Goal: Transaction & Acquisition: Book appointment/travel/reservation

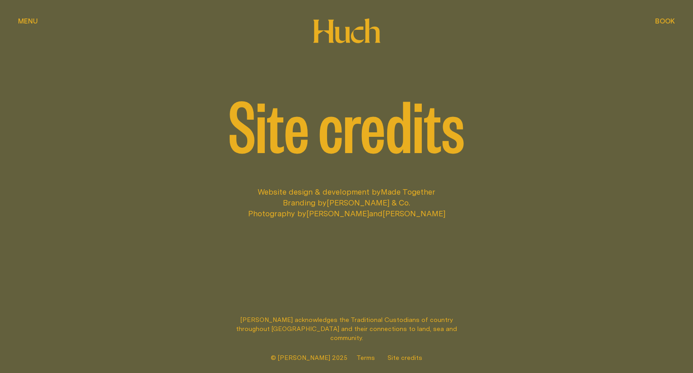
click at [330, 244] on div "Website design & development by Made Together Branding by [PERSON_NAME] & Co. P…" at bounding box center [346, 245] width 693 height 118
click at [657, 18] on div "Book Book" at bounding box center [665, 21] width 20 height 7
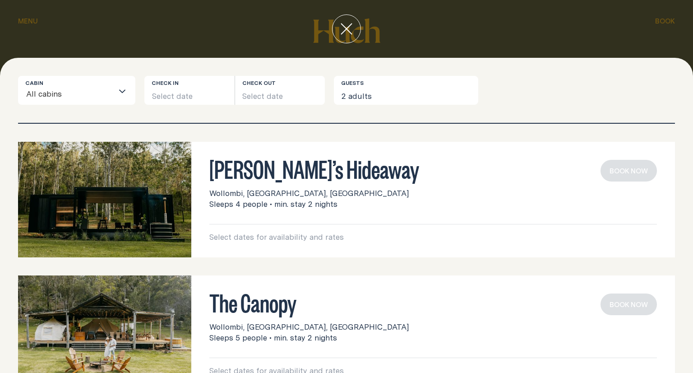
drag, startPoint x: 123, startPoint y: 176, endPoint x: 187, endPoint y: 161, distance: 65.7
click at [187, 161] on img at bounding box center [104, 200] width 173 height 116
click at [243, 176] on h3 "[PERSON_NAME]’s Hideaway" at bounding box center [433, 168] width 448 height 17
click at [185, 97] on button "Select date" at bounding box center [189, 90] width 90 height 29
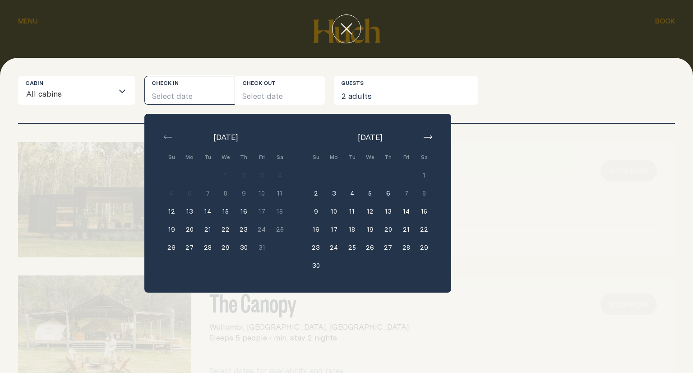
click at [354, 229] on button "18" at bounding box center [352, 229] width 18 height 18
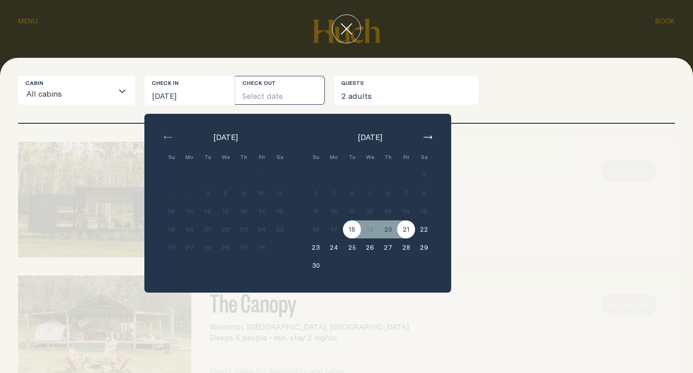
click at [403, 235] on button "21" at bounding box center [406, 229] width 18 height 18
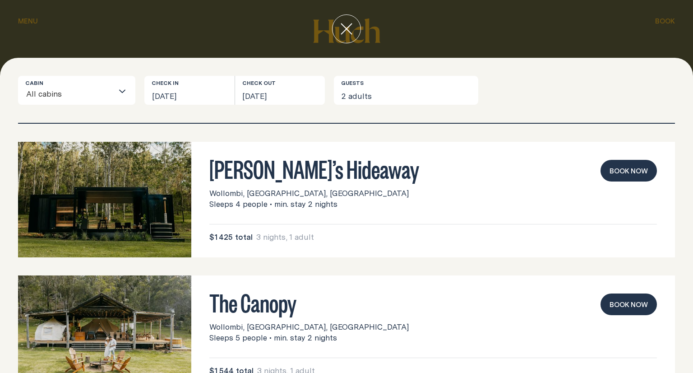
click at [125, 203] on img at bounding box center [104, 200] width 173 height 116
click at [631, 177] on button "Book now" at bounding box center [629, 171] width 56 height 22
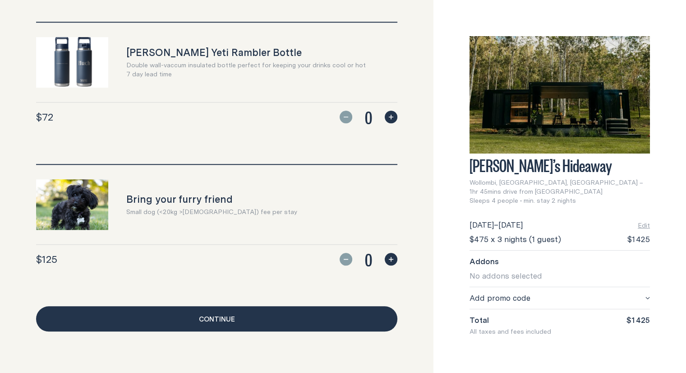
scroll to position [839, 0]
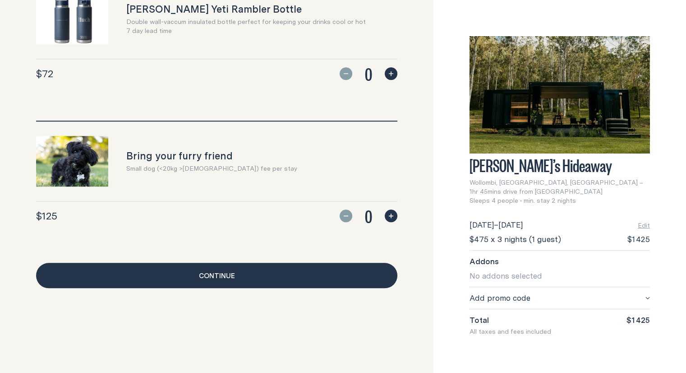
click at [233, 270] on link "Continue" at bounding box center [216, 275] width 361 height 25
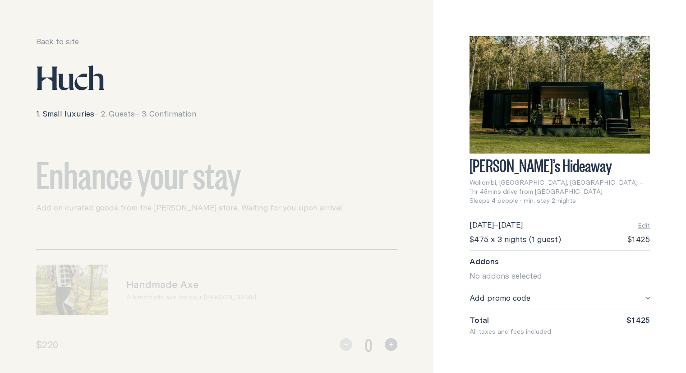
scroll to position [839, 0]
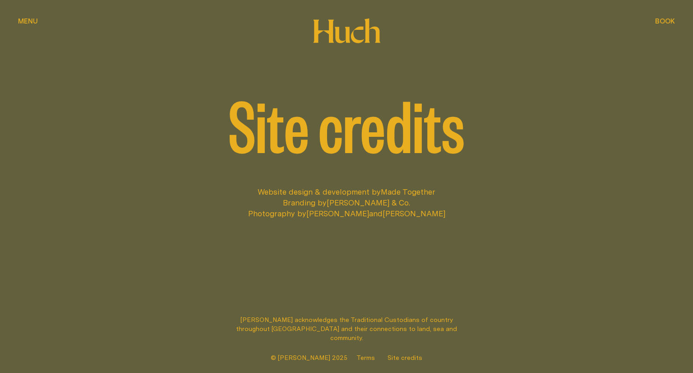
click at [662, 19] on span "Book" at bounding box center [665, 21] width 20 height 7
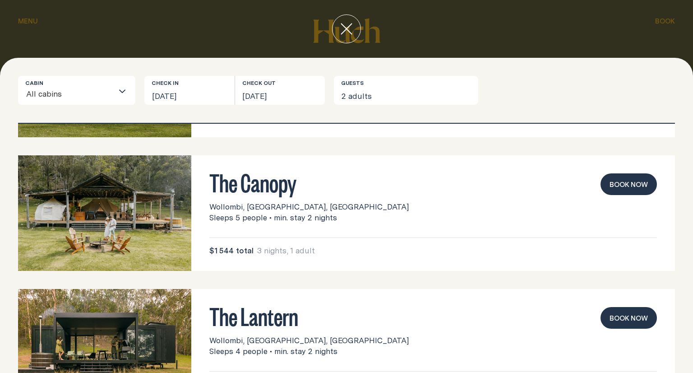
scroll to position [170, 0]
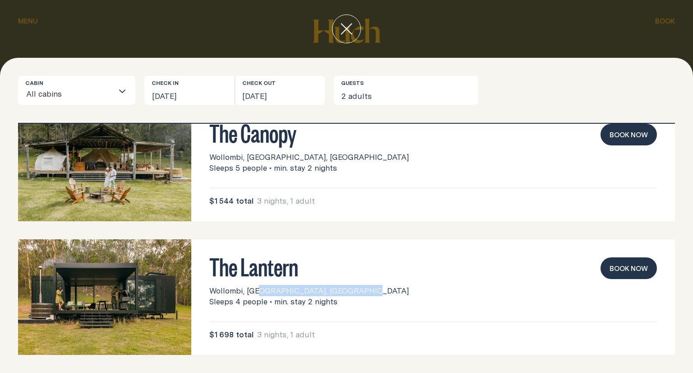
drag, startPoint x: 209, startPoint y: 290, endPoint x: 318, endPoint y: 289, distance: 108.7
click at [318, 289] on div "Wollombi, [GEOGRAPHIC_DATA], [GEOGRAPHIC_DATA] Sleeps 4 people • min. stay 2 ni…" at bounding box center [433, 296] width 448 height 22
copy span "Wollombi, [GEOGRAPHIC_DATA], [GEOGRAPHIC_DATA]"
click at [346, 254] on div "The Lantern Wollombi, [GEOGRAPHIC_DATA], [GEOGRAPHIC_DATA] Sleeps 4 people • mi…" at bounding box center [433, 297] width 484 height 116
click at [142, 275] on img at bounding box center [104, 297] width 173 height 116
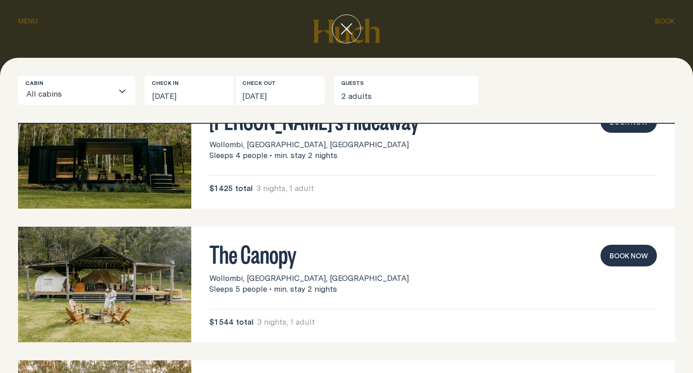
scroll to position [0, 0]
